Goal: Task Accomplishment & Management: Manage account settings

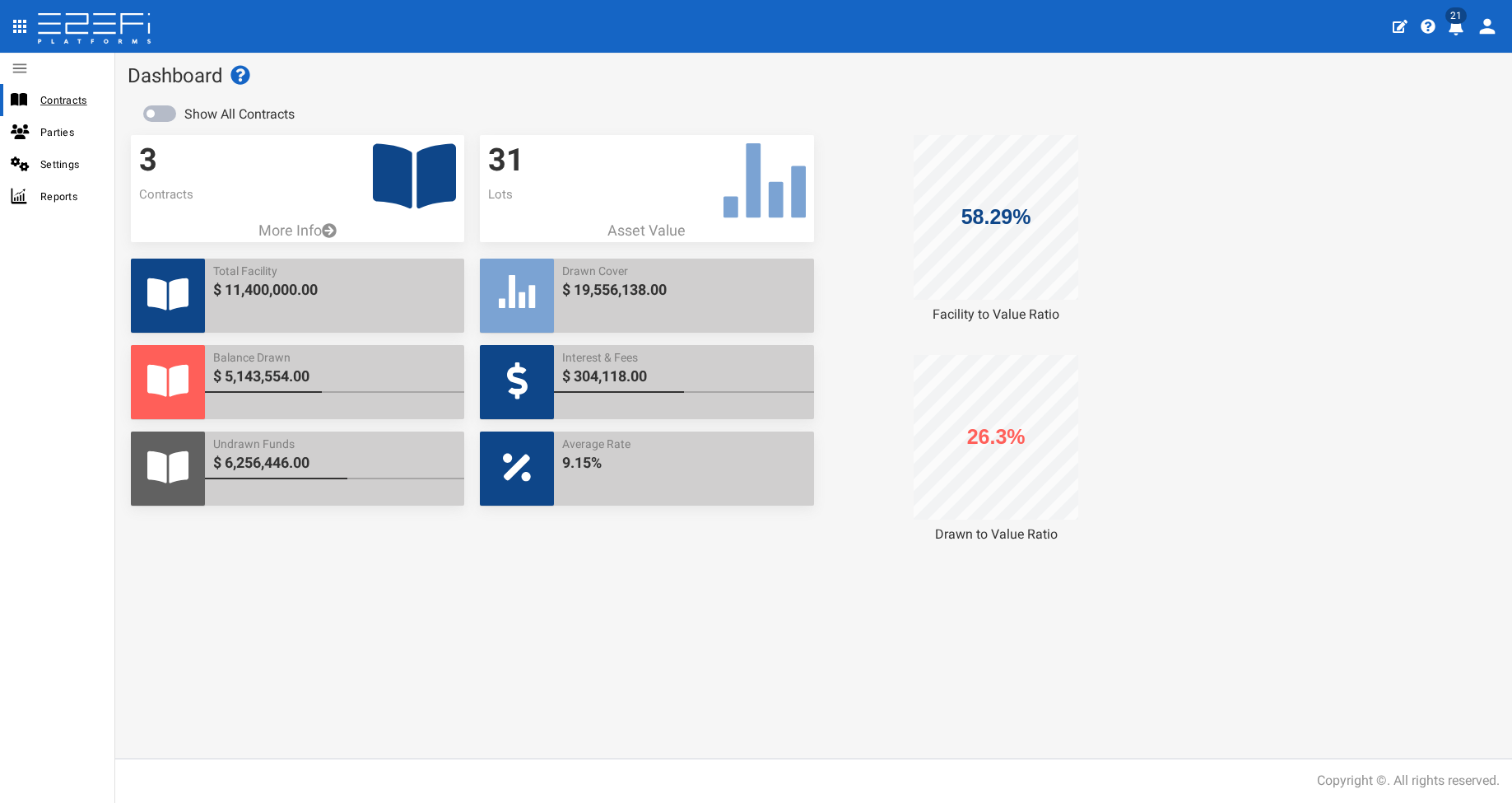
click at [76, 97] on span "Contracts" at bounding box center [70, 100] width 61 height 19
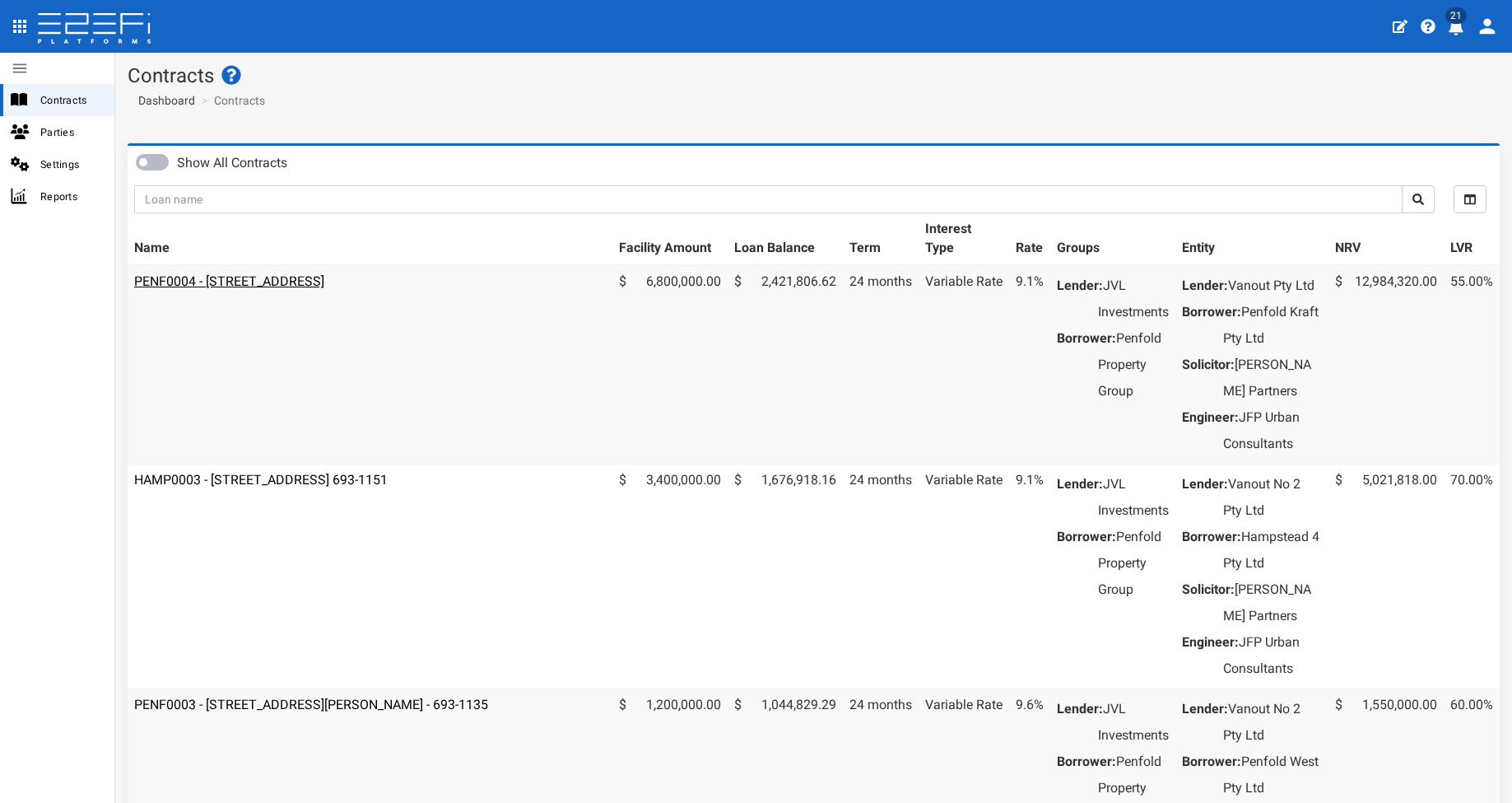
click at [325, 274] on link "PENF0004 - [STREET_ADDRESS]" at bounding box center [229, 281] width 190 height 16
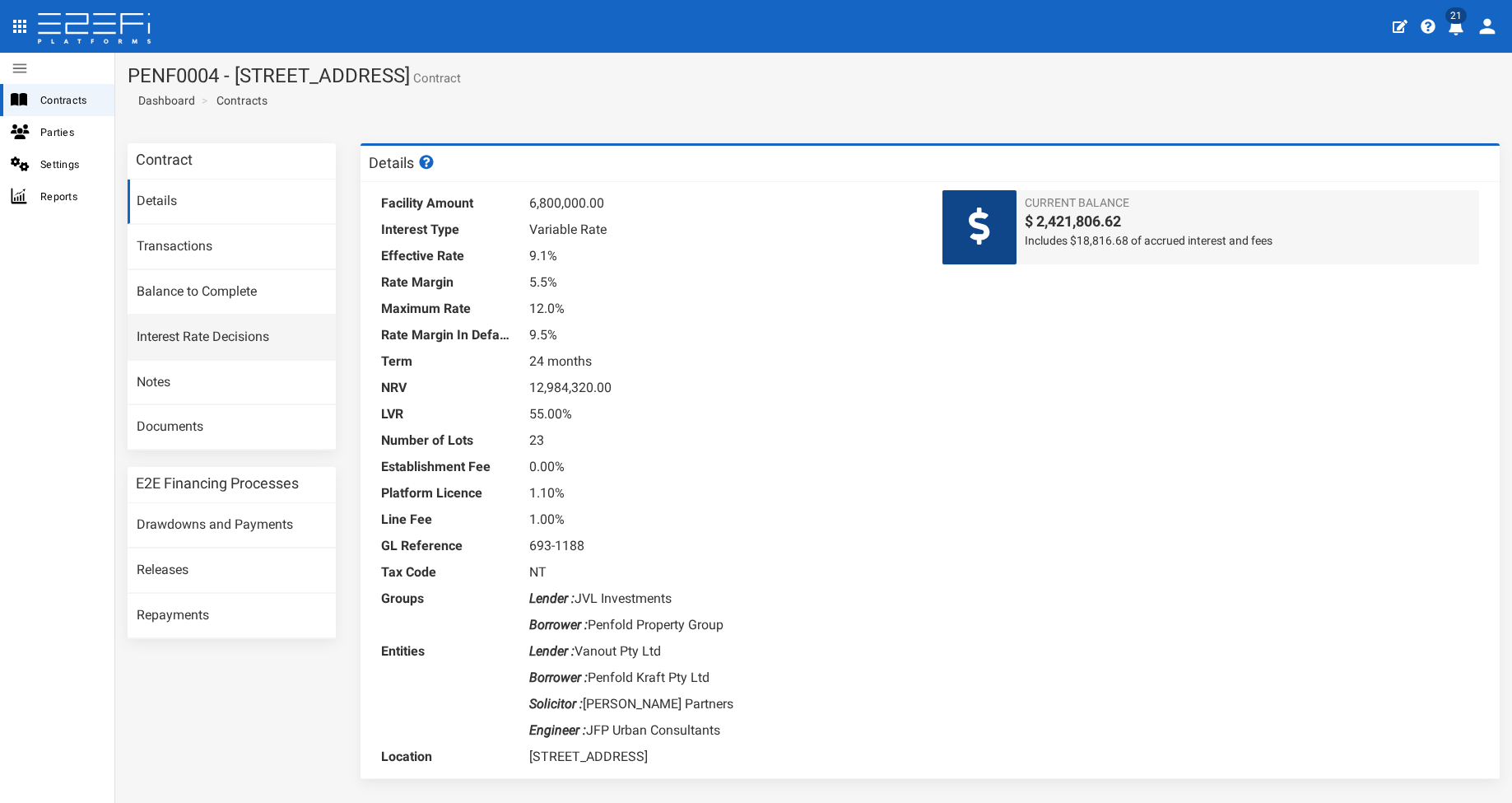
click at [195, 330] on link "Interest Rate Decisions" at bounding box center [231, 337] width 208 height 44
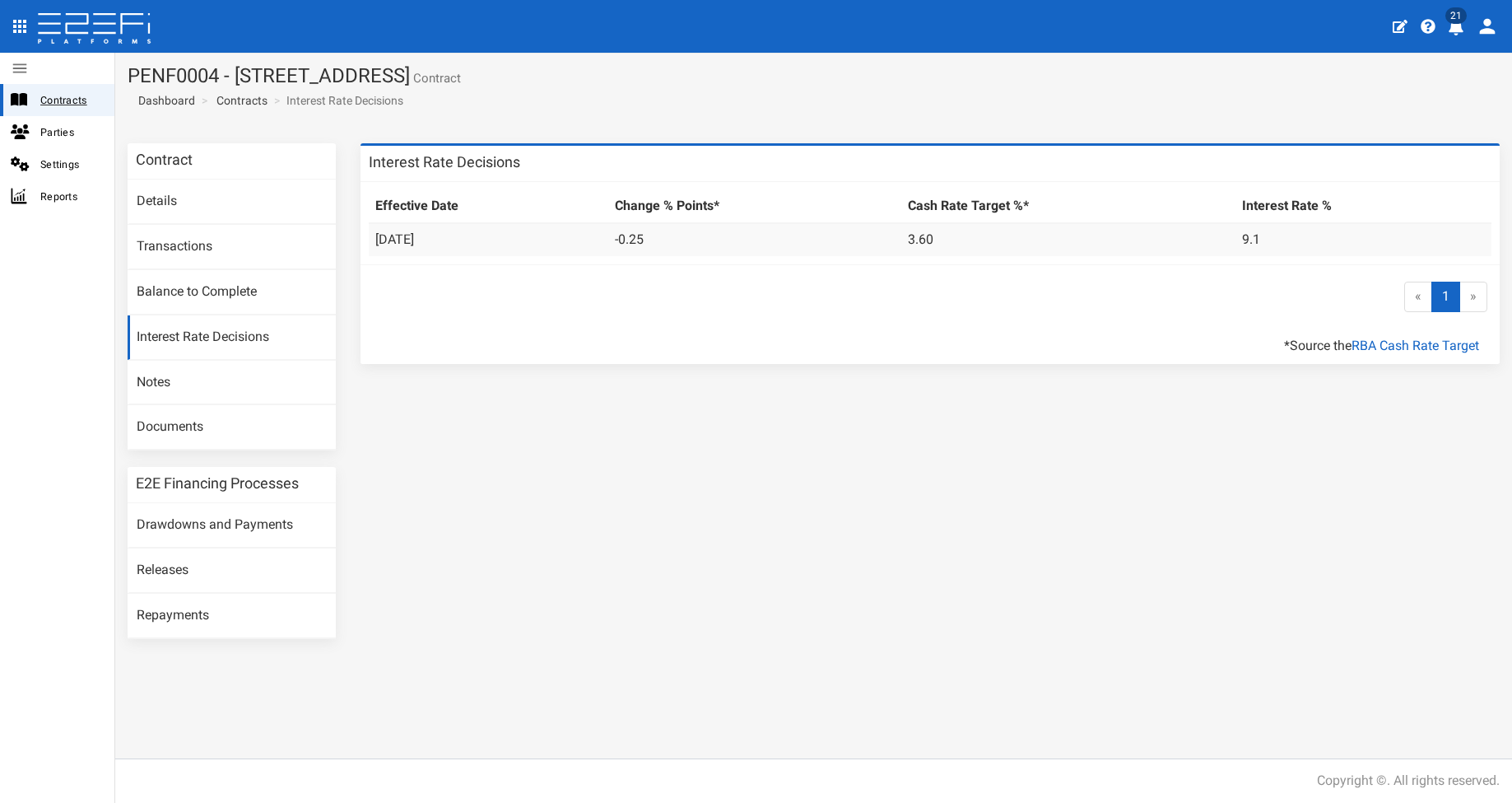
click at [65, 99] on span "Contracts" at bounding box center [70, 100] width 61 height 19
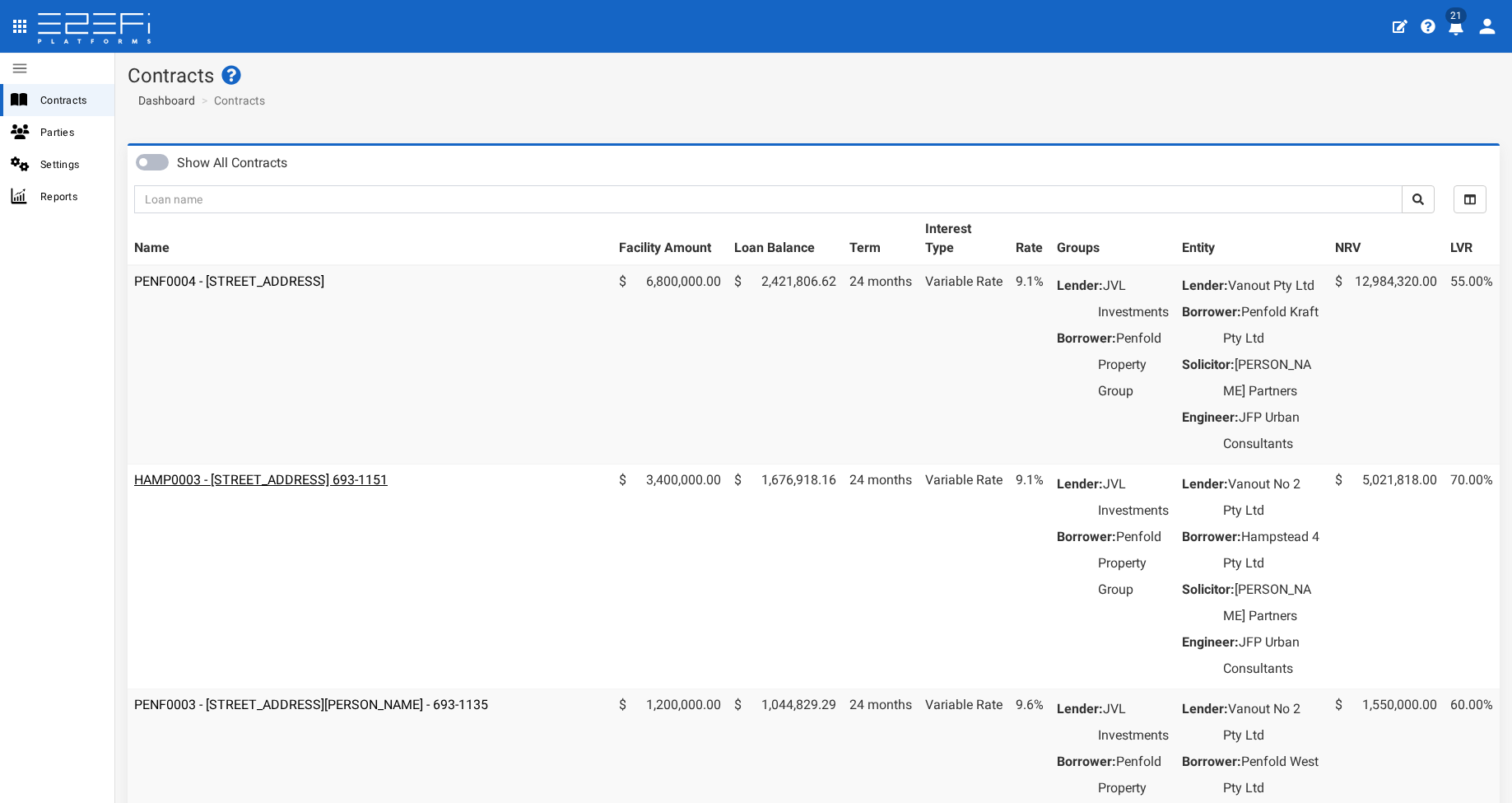
click at [304, 488] on link "HAMP0003 - [STREET_ADDRESS] 693-1151" at bounding box center [261, 479] width 253 height 16
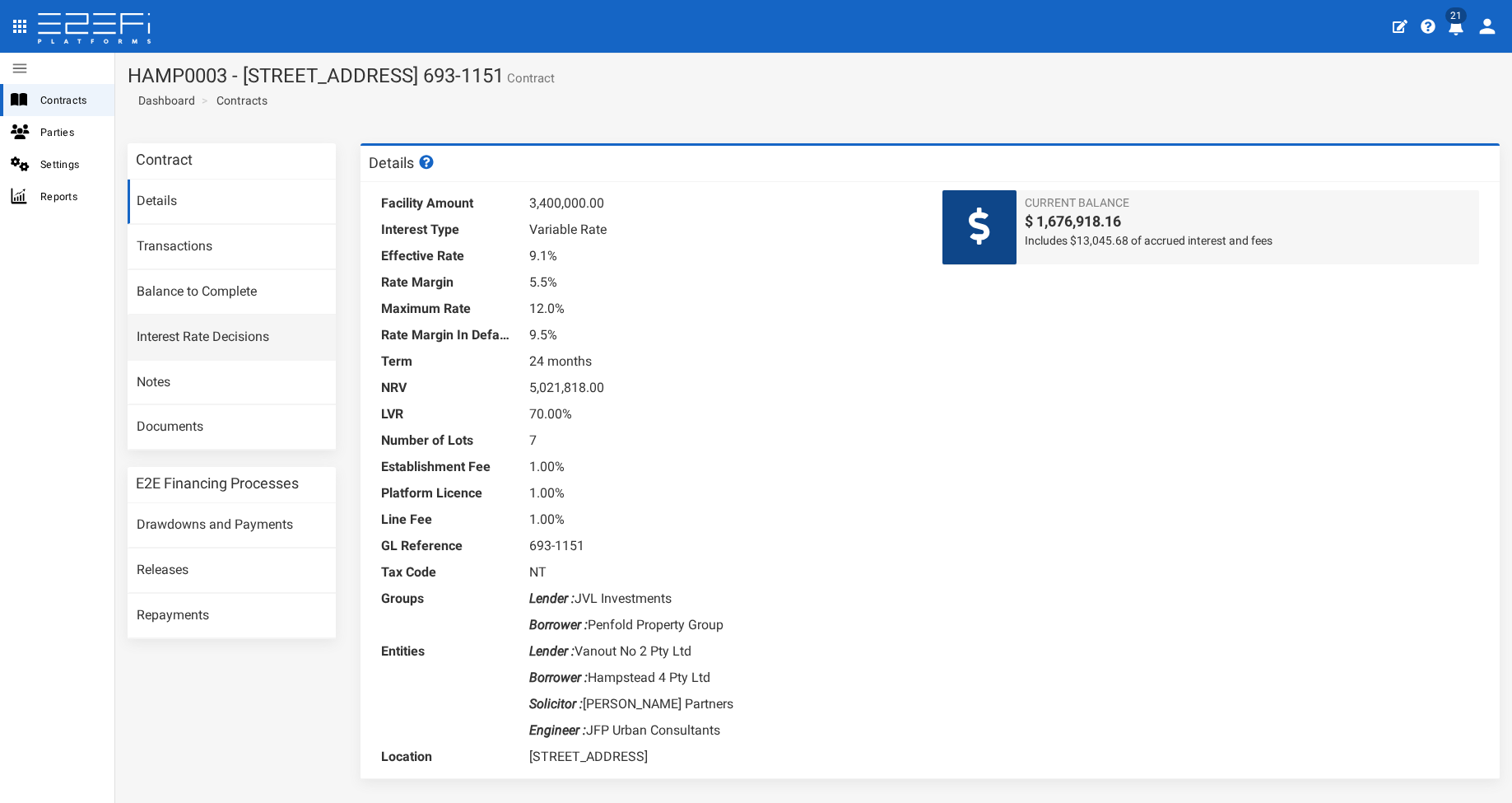
click at [186, 336] on link "Interest Rate Decisions" at bounding box center [231, 337] width 208 height 44
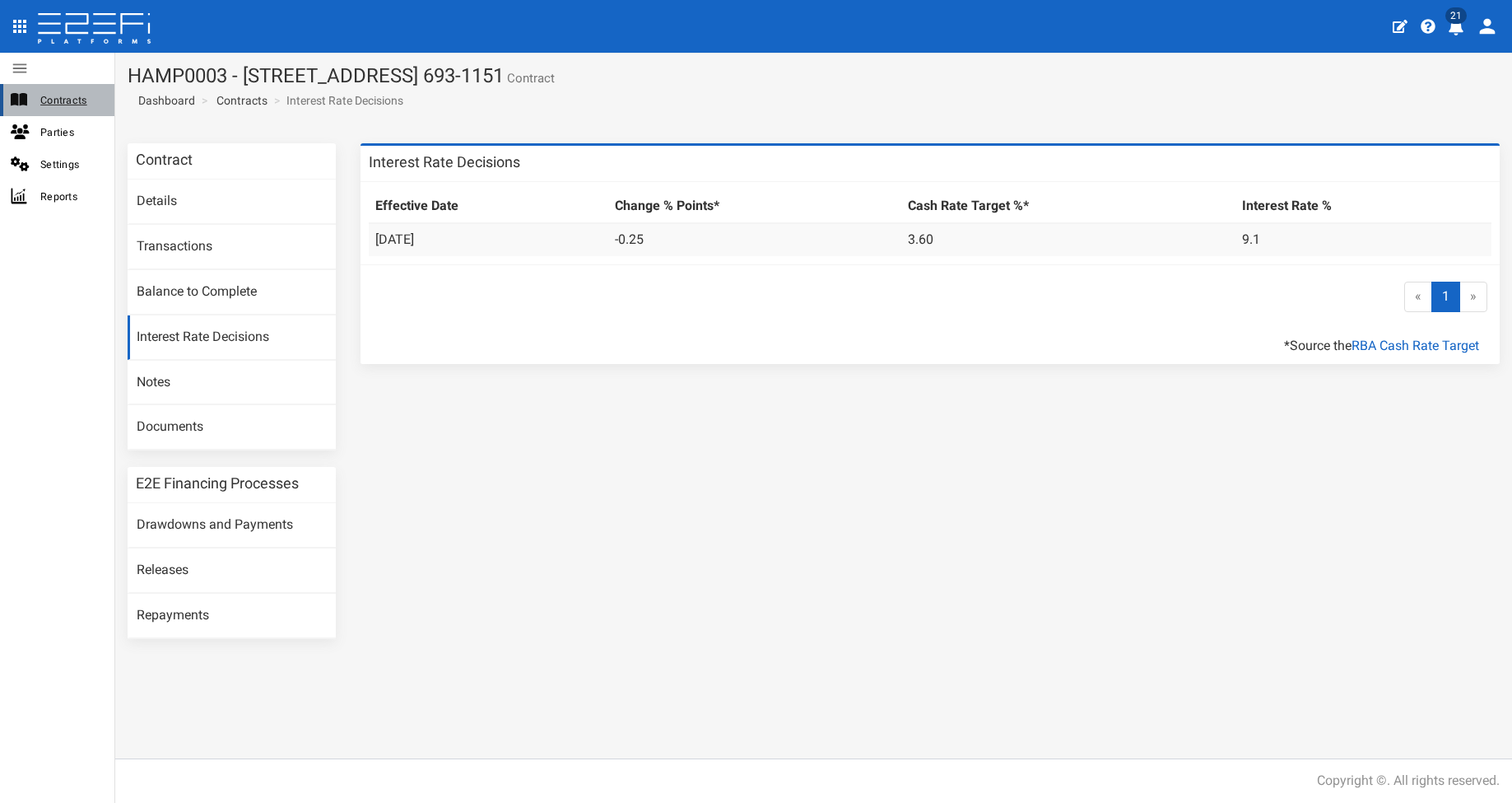
click at [72, 100] on span "Contracts" at bounding box center [70, 100] width 61 height 19
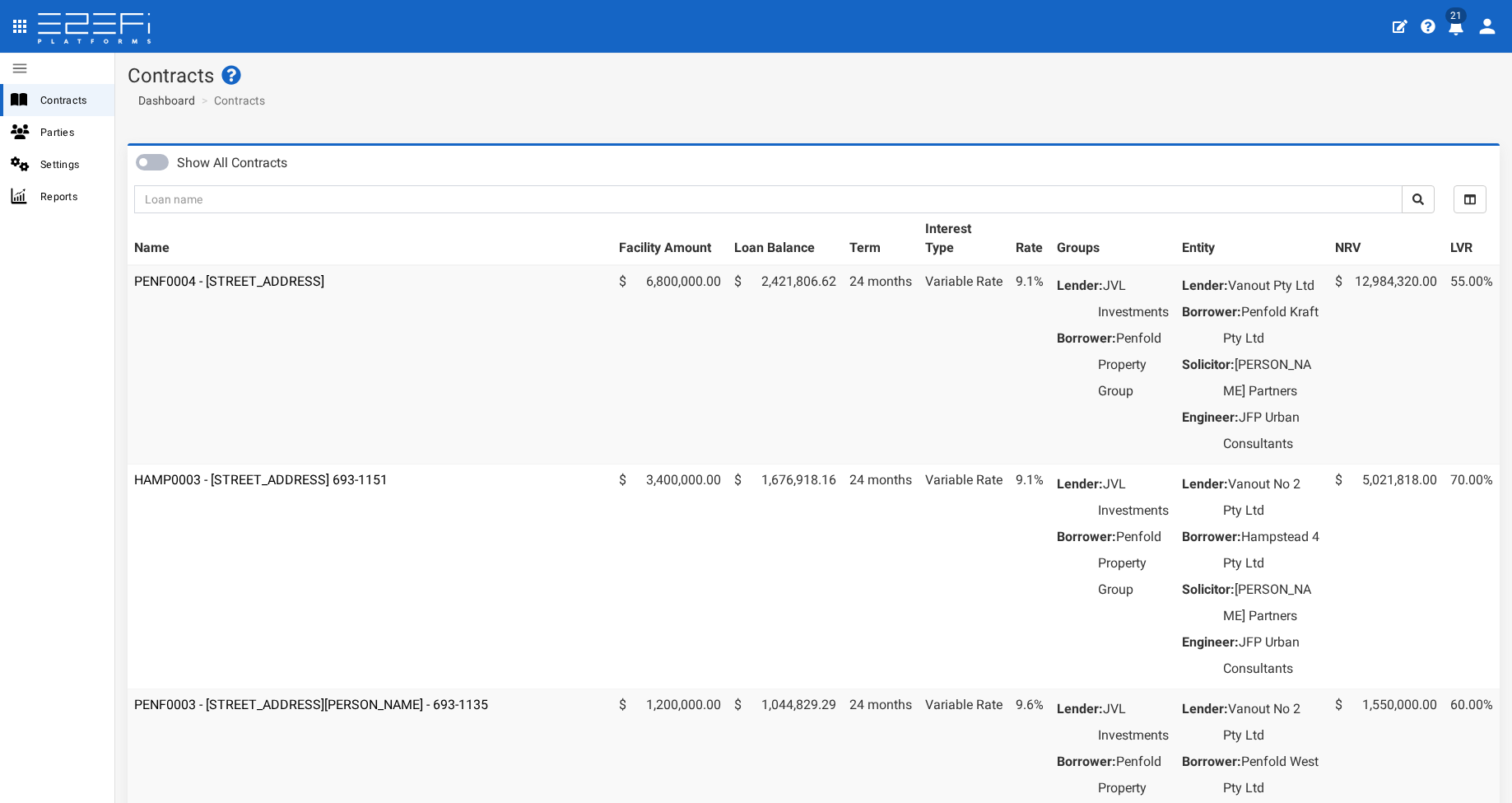
scroll to position [378, 0]
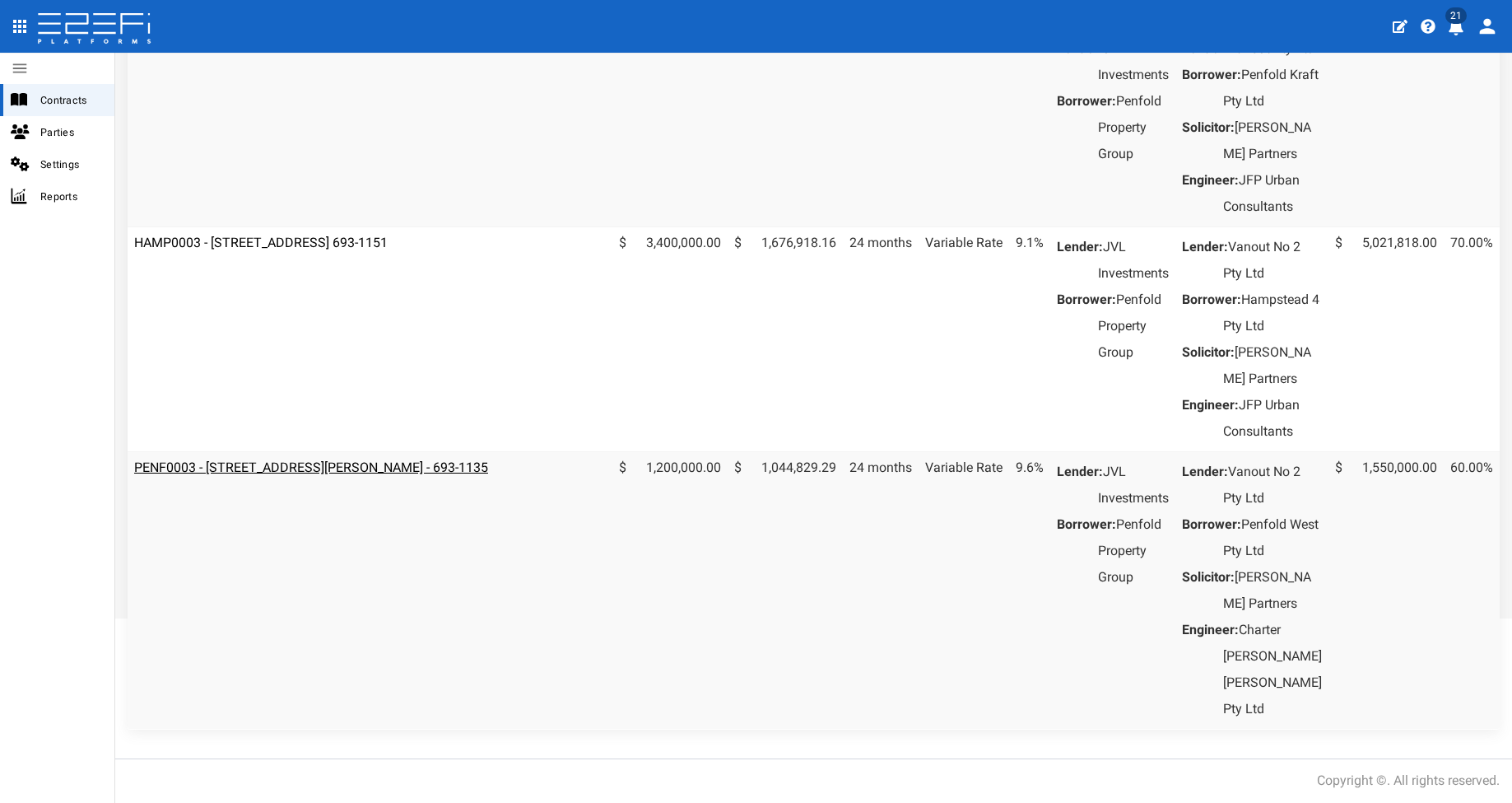
click at [361, 460] on link "PENF0003 - [STREET_ADDRESS][PERSON_NAME] - 693-1135" at bounding box center [311, 467] width 354 height 16
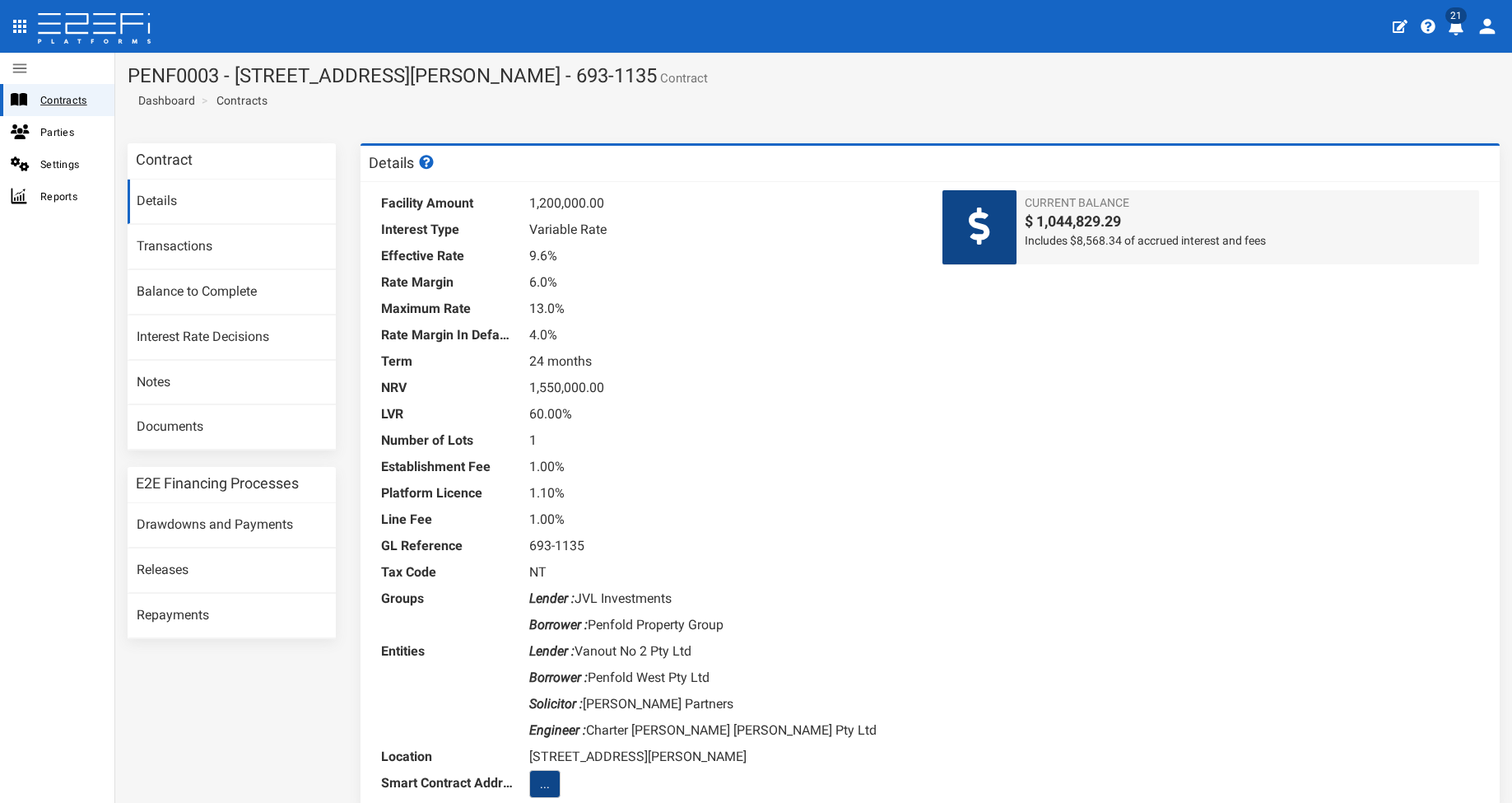
click at [63, 109] on span "Contracts" at bounding box center [70, 100] width 61 height 19
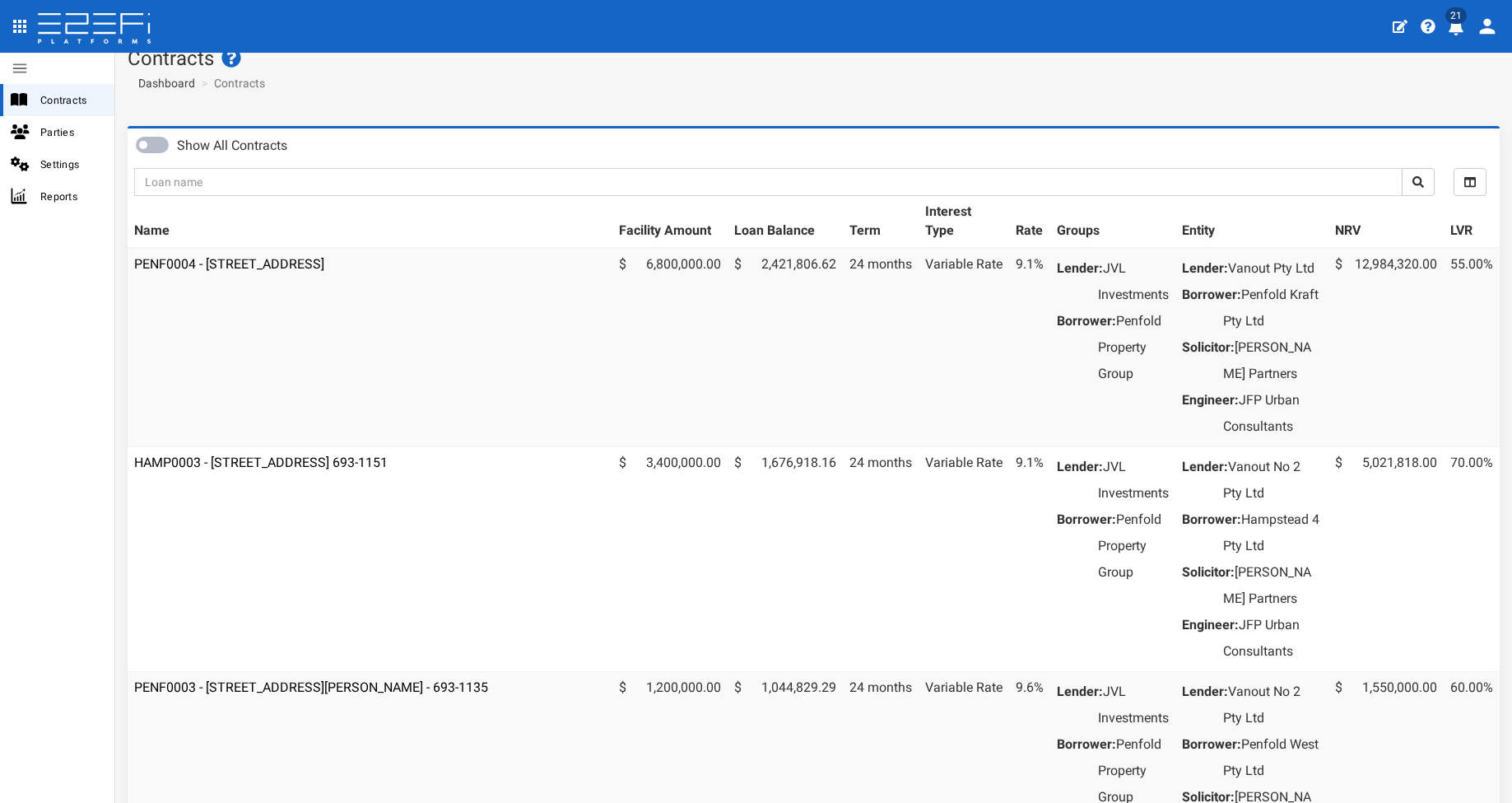
scroll to position [149, 0]
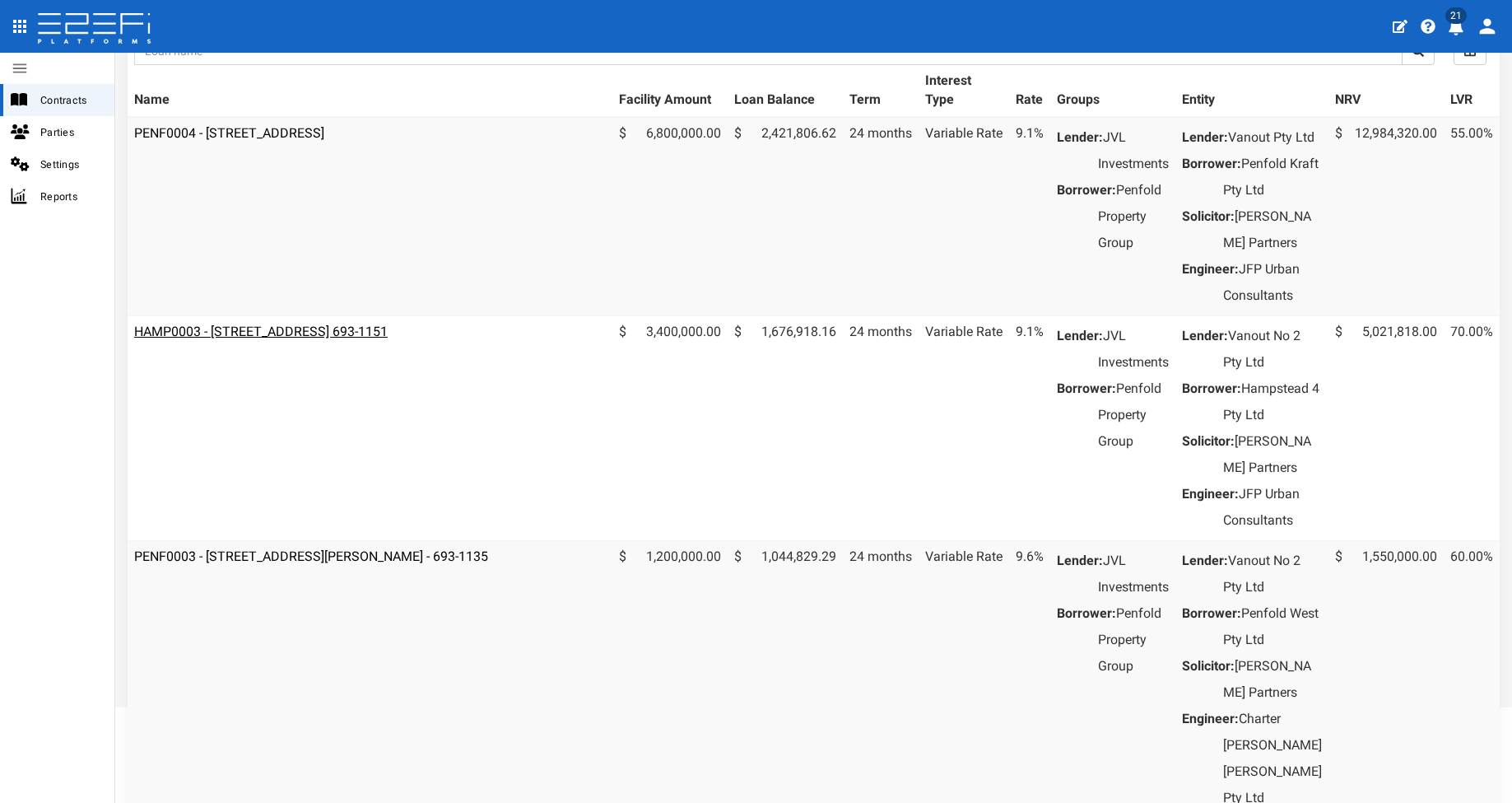
click at [333, 339] on link "HAMP0003 - [STREET_ADDRESS] 693-1151" at bounding box center [261, 331] width 253 height 16
click at [387, 339] on link "HAMP0003 - [STREET_ADDRESS] 693-1151" at bounding box center [261, 331] width 253 height 16
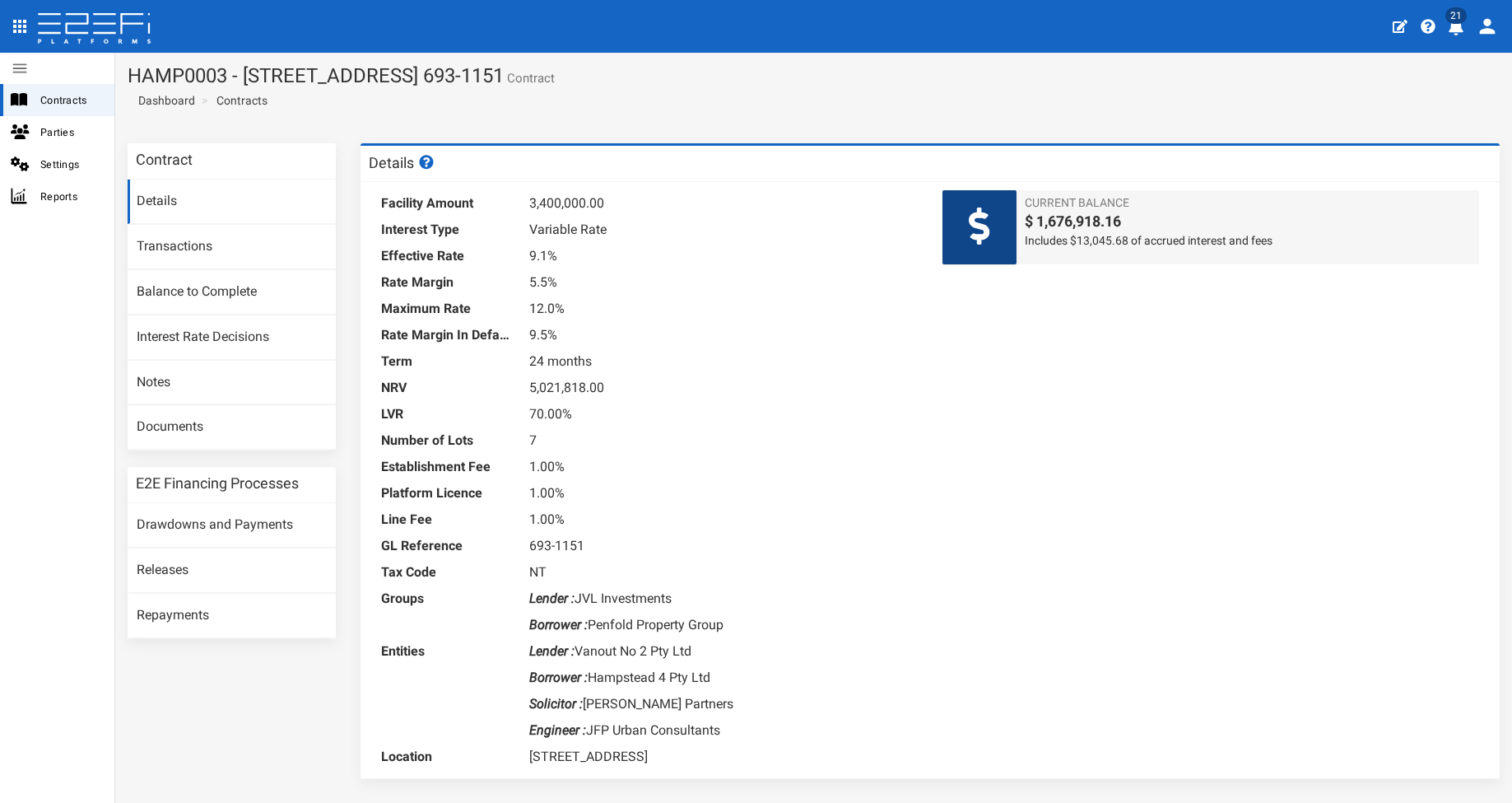
scroll to position [3, 0]
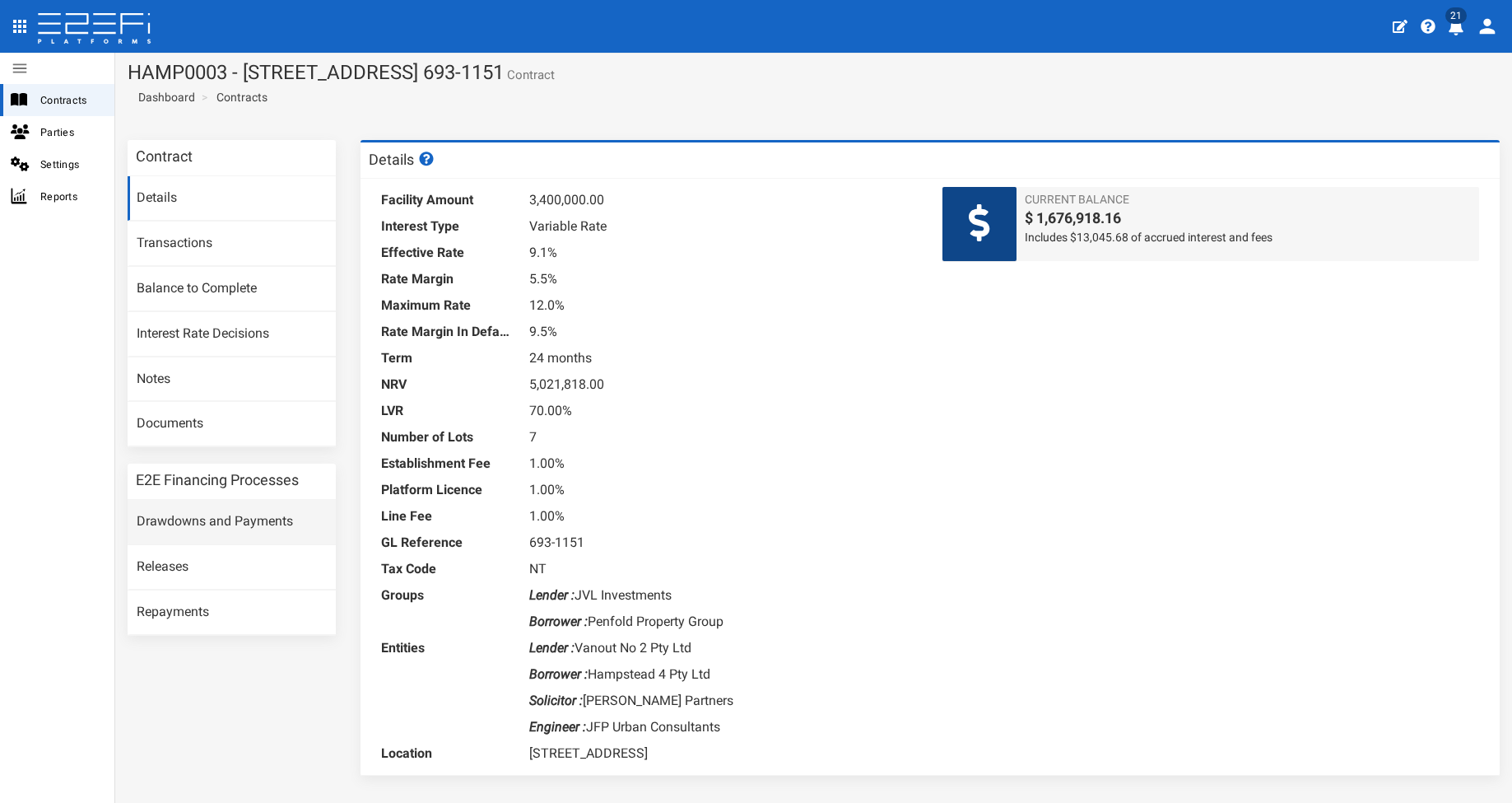
click at [261, 516] on link "Drawdowns and Payments" at bounding box center [231, 522] width 208 height 44
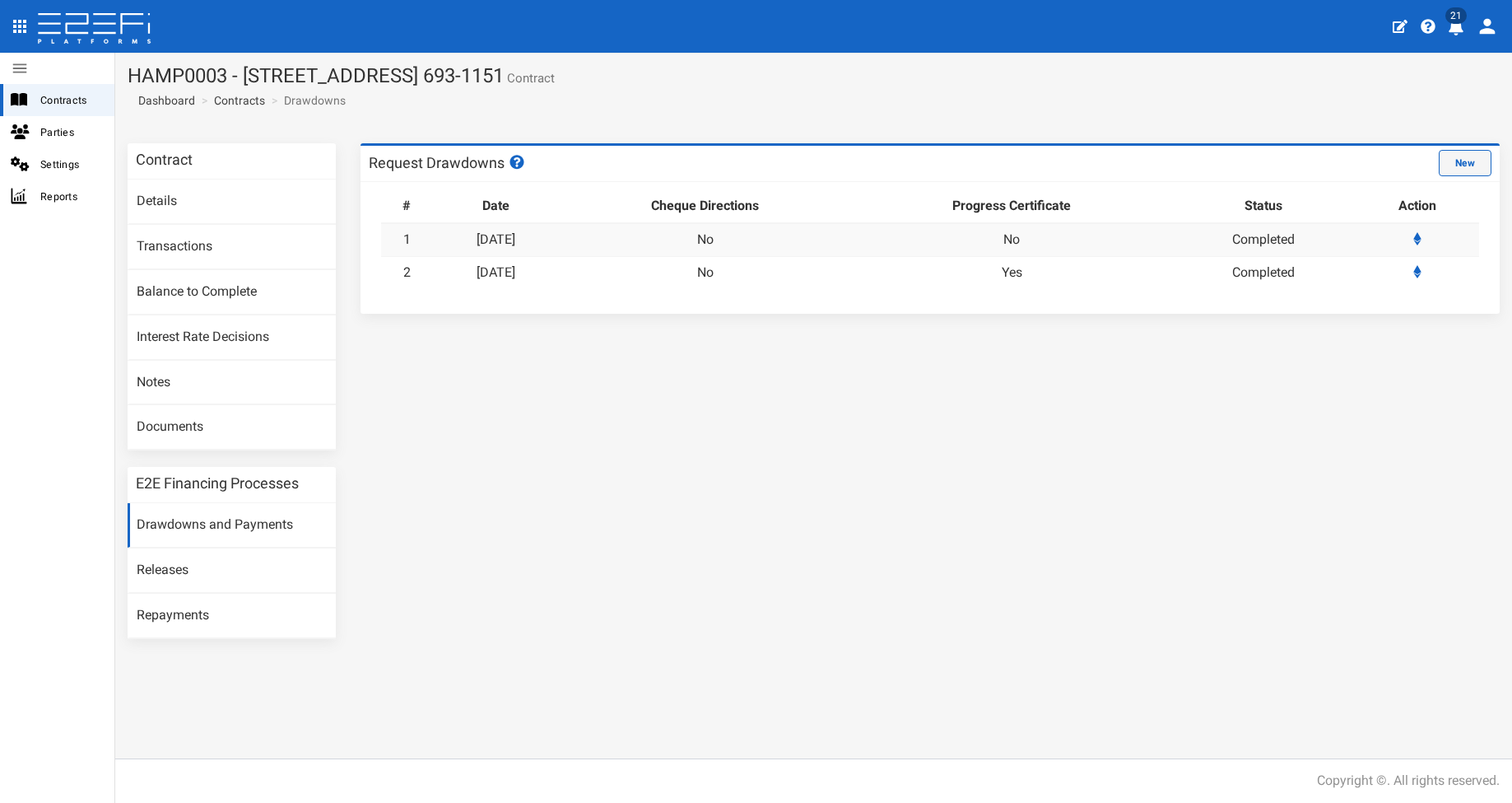
click at [1468, 165] on button "New" at bounding box center [1464, 163] width 53 height 26
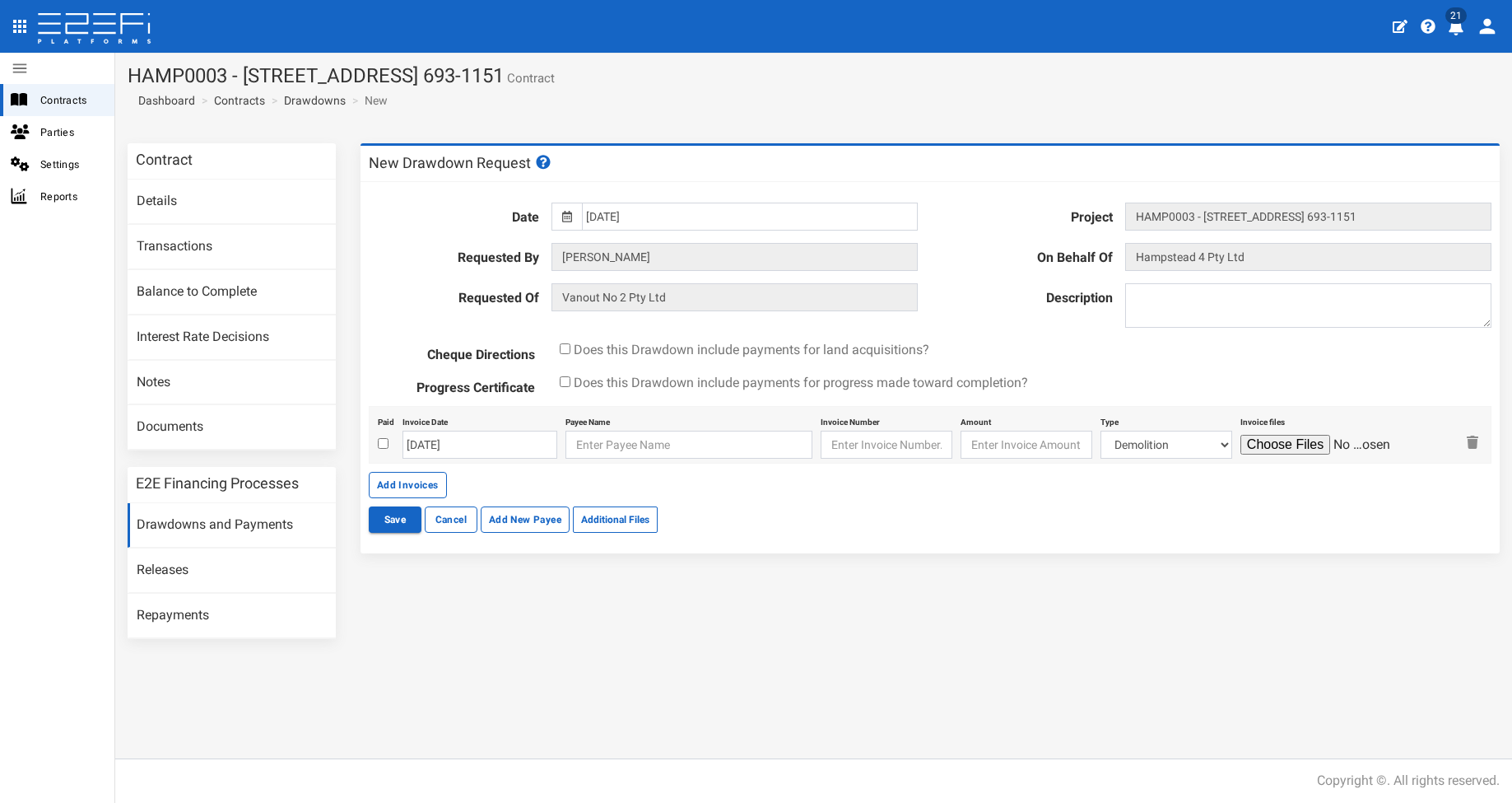
click at [570, 383] on div "Does this Drawdown include payments for progress made toward completion?" at bounding box center [1026, 383] width 956 height 20
click at [568, 383] on input "checkbox" at bounding box center [564, 381] width 11 height 11
checkbox input "true"
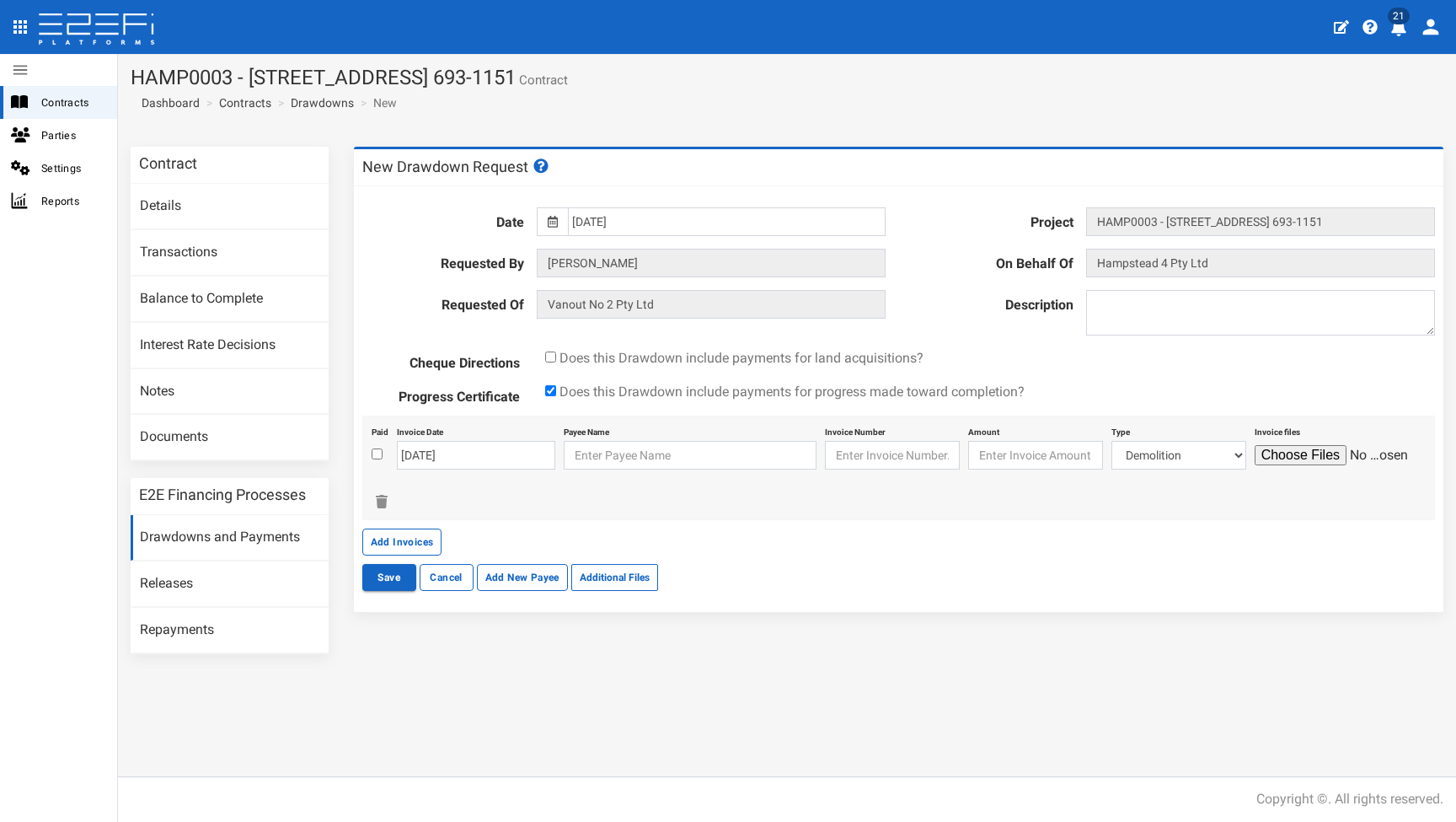
click at [171, 529] on link "Drawdowns and Payments" at bounding box center [229, 538] width 198 height 46
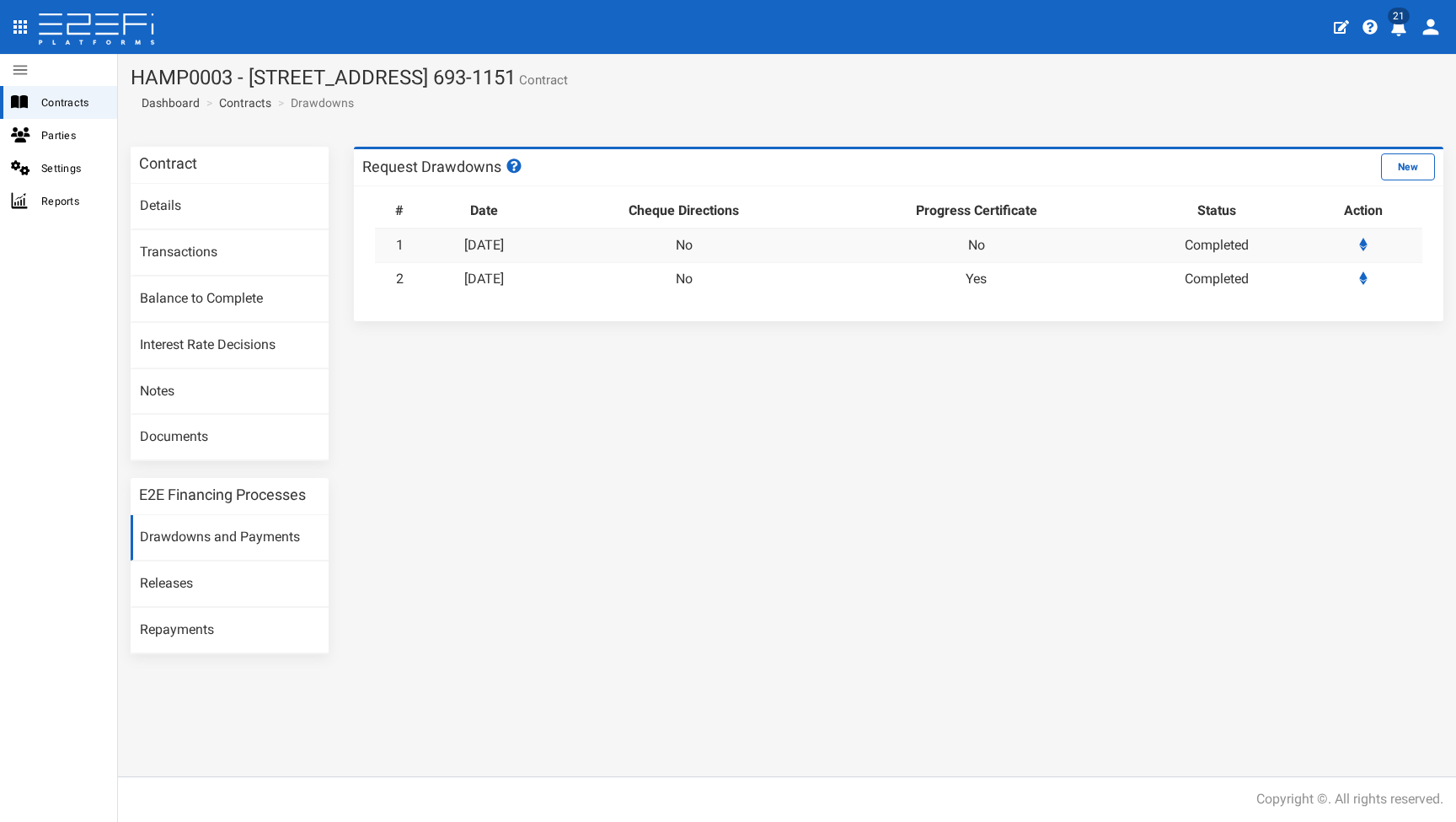
click at [523, 267] on td "[DATE]" at bounding box center [483, 278] width 119 height 33
click at [504, 277] on link "[DATE]" at bounding box center [484, 278] width 39 height 16
